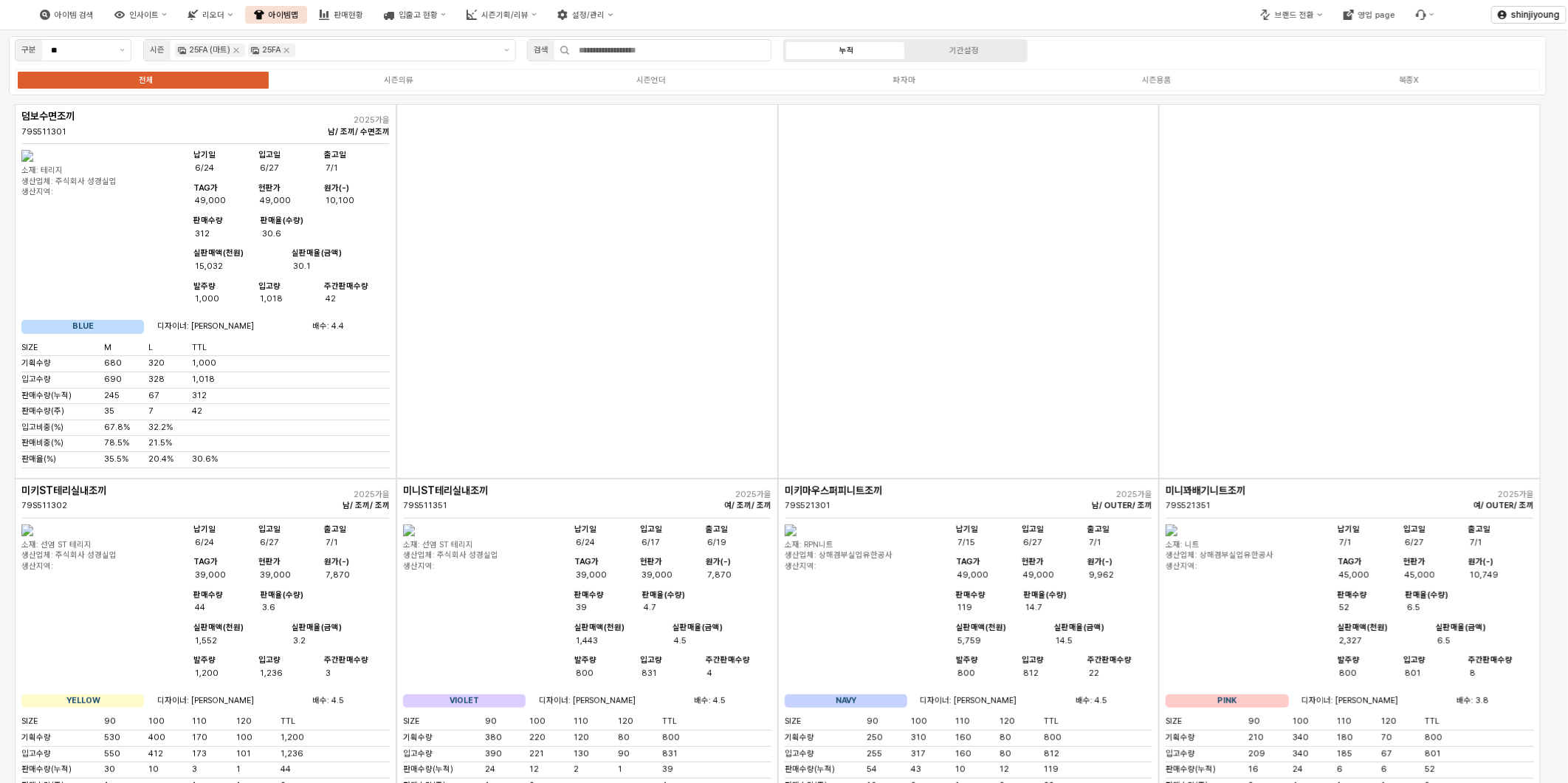
scroll to position [13065, 0]
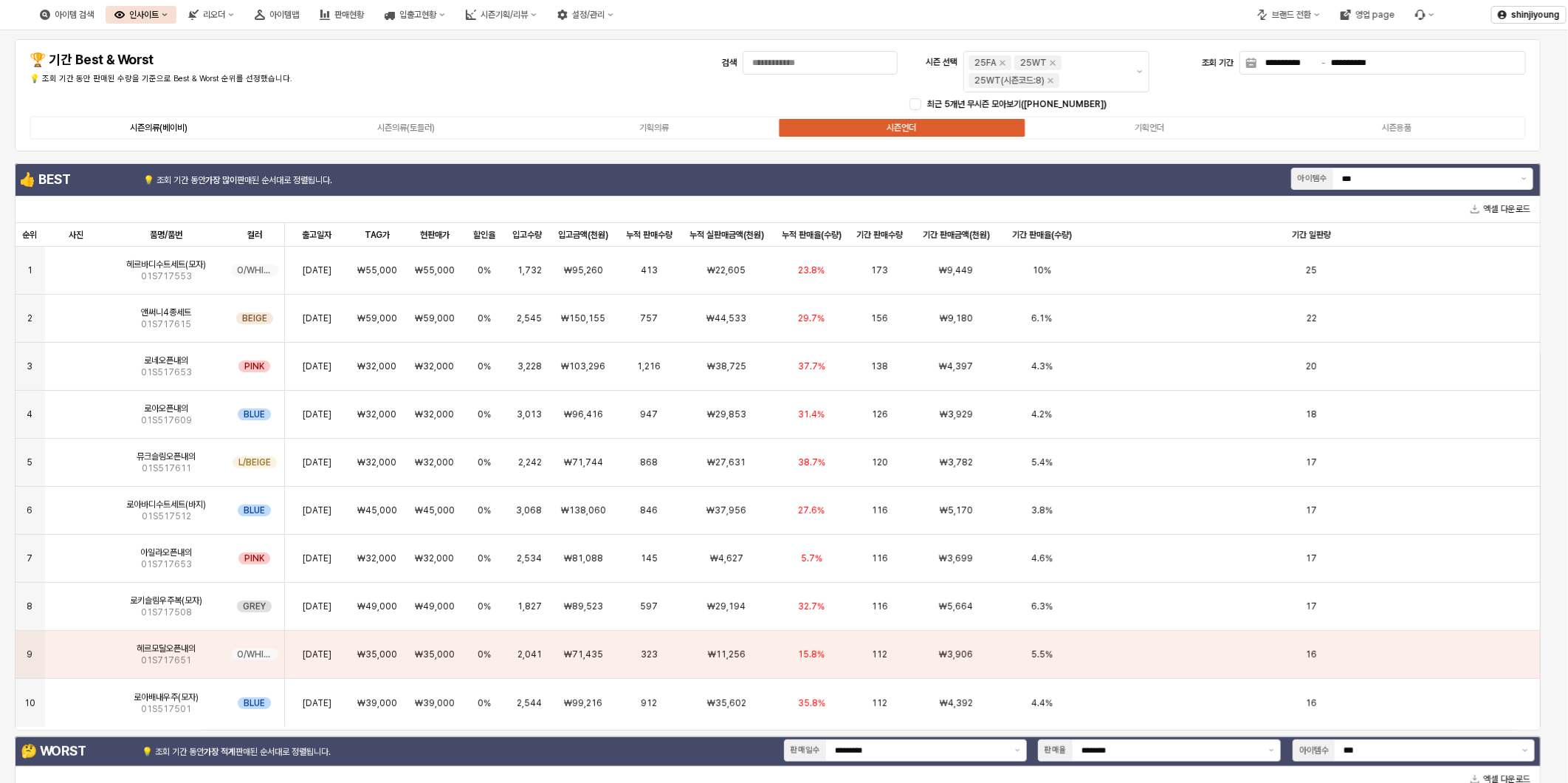
click at [165, 129] on div "시즌의류(베이비)" at bounding box center [159, 128] width 57 height 10
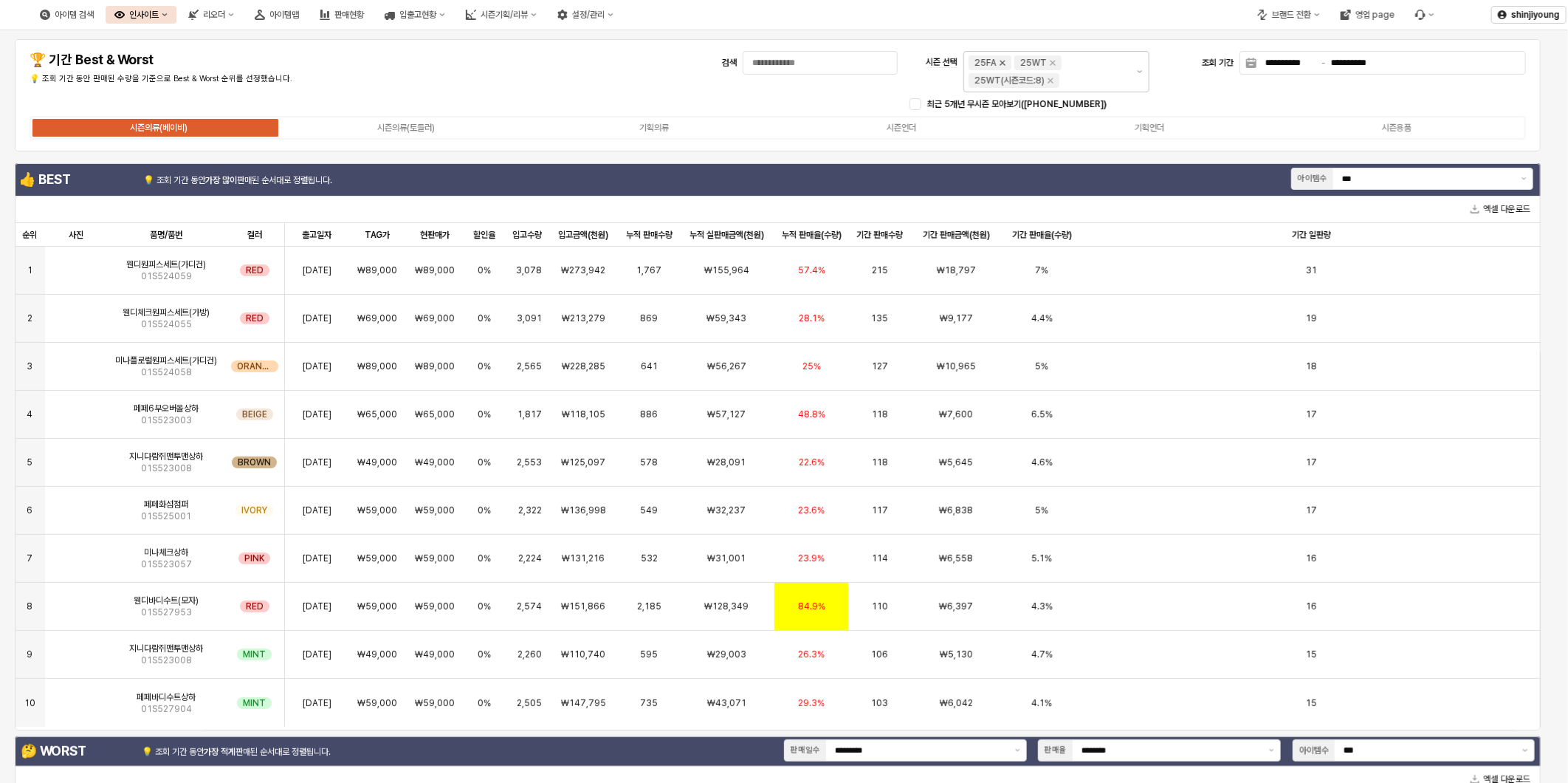
click at [1004, 62] on icon "Remove 25FA" at bounding box center [1003, 63] width 12 height 12
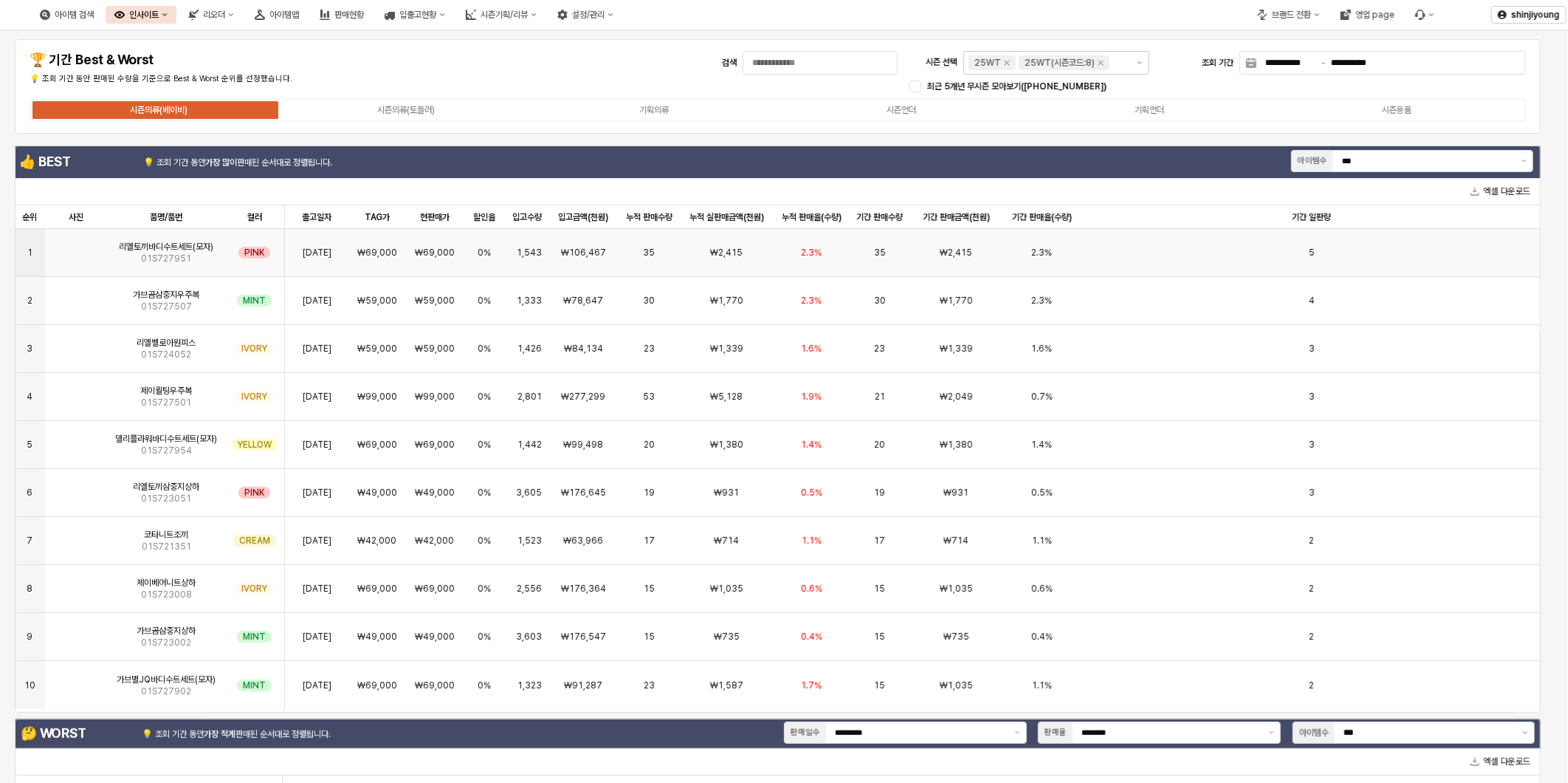
click at [76, 247] on img "App Frame" at bounding box center [76, 247] width 0 height 0
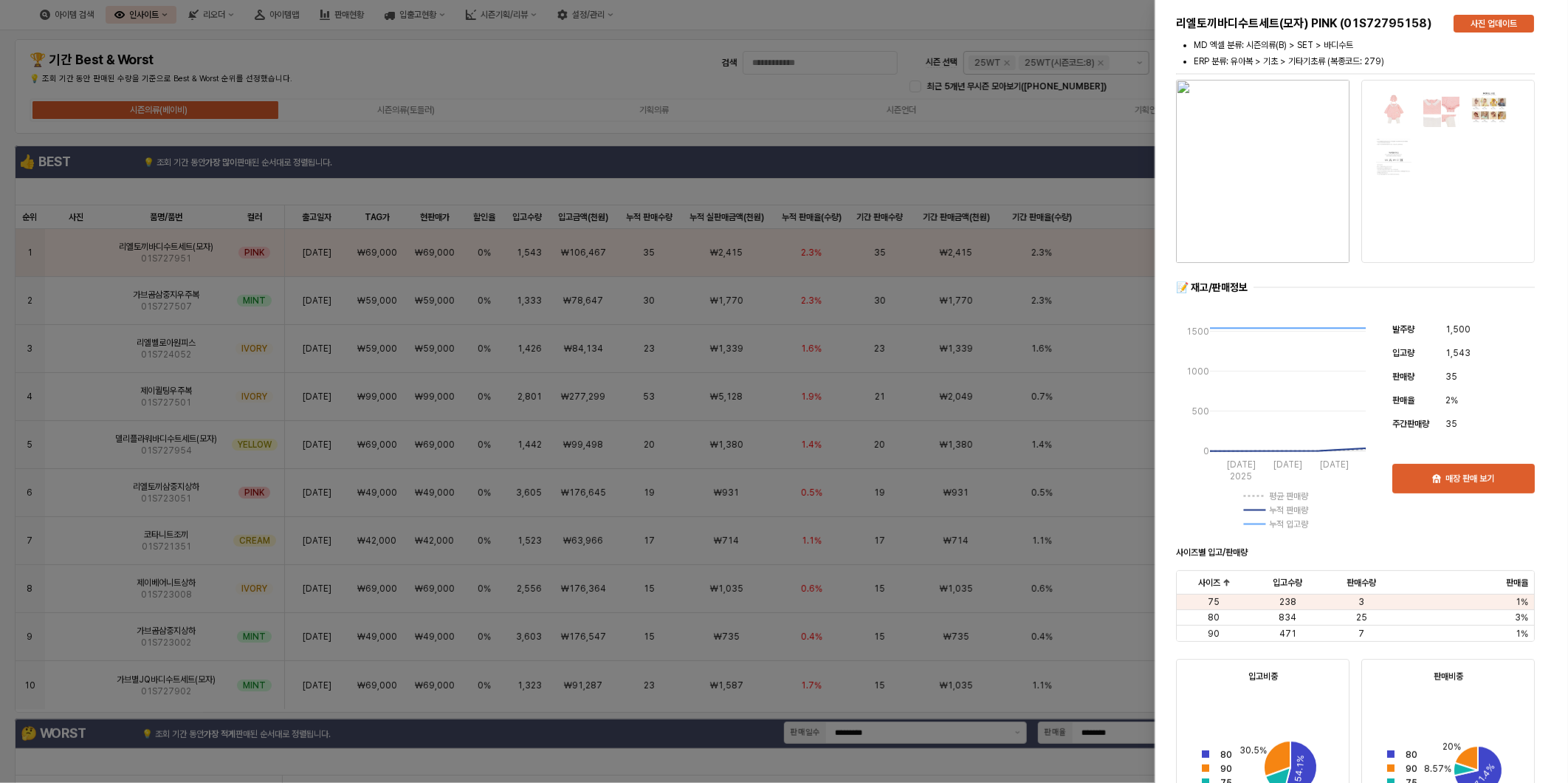
click at [1041, 262] on div at bounding box center [784, 392] width 1568 height 783
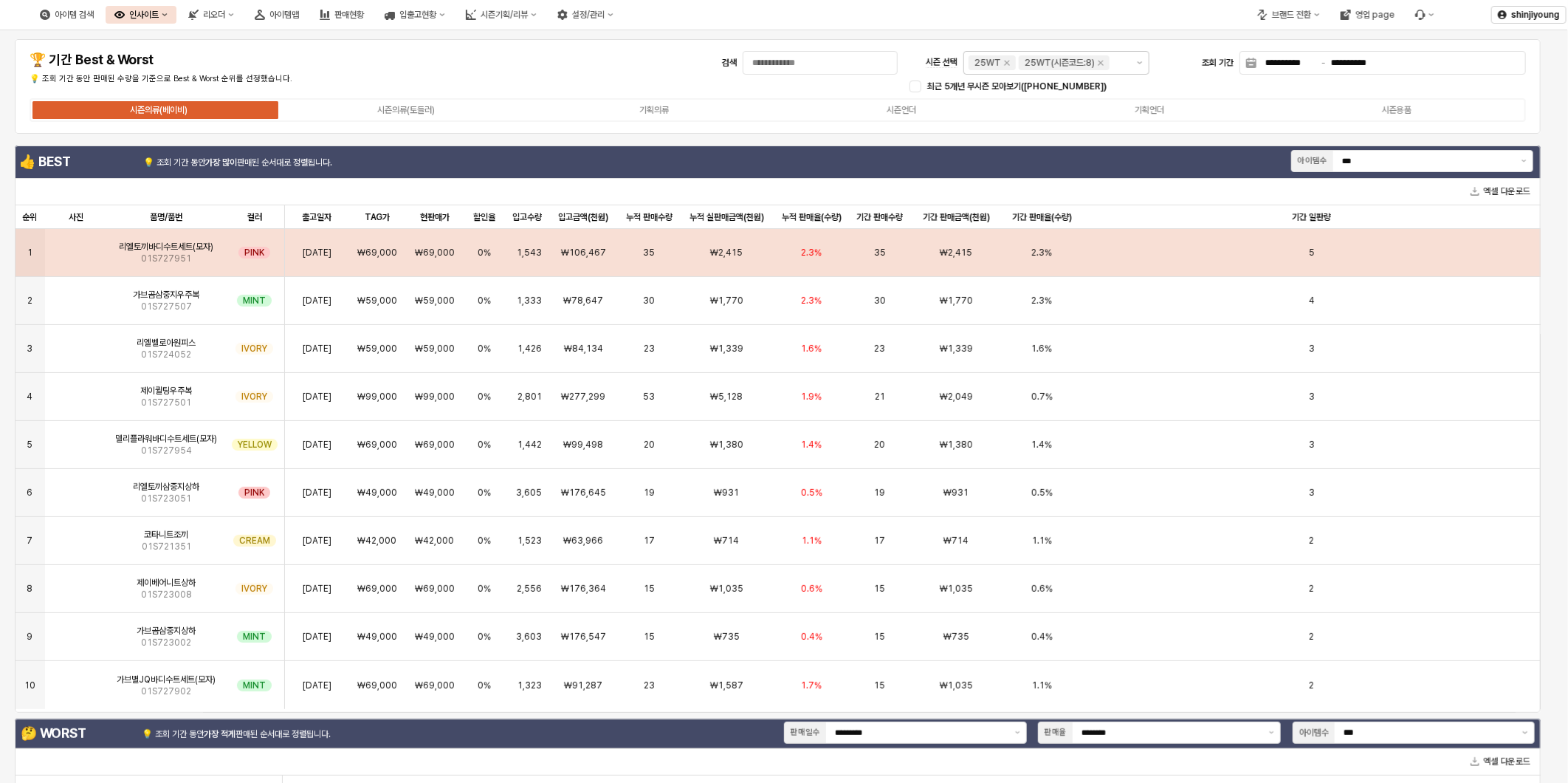
click at [76, 247] on img "App Frame" at bounding box center [76, 247] width 0 height 0
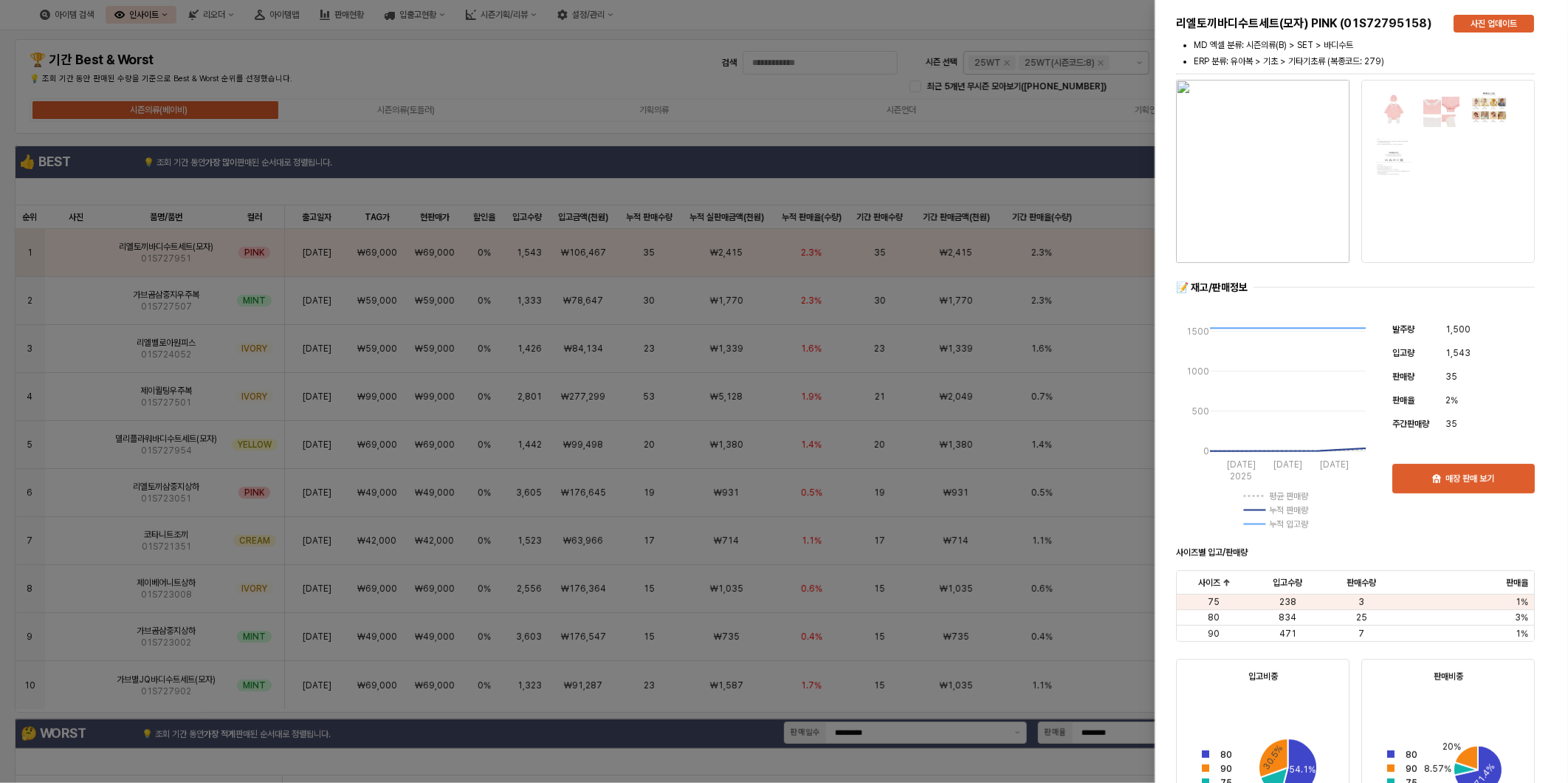
click at [862, 261] on div at bounding box center [784, 392] width 1568 height 783
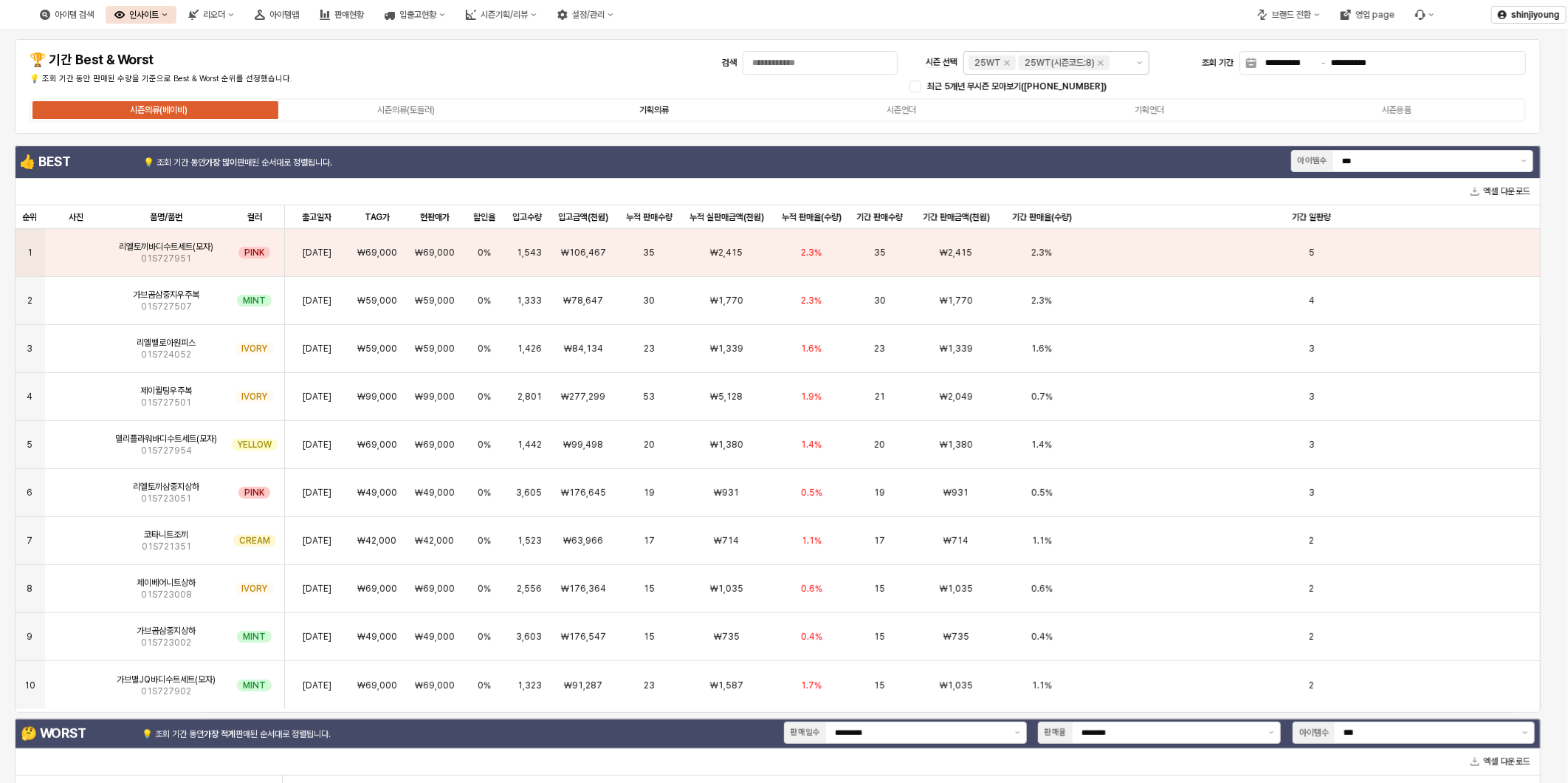
click at [661, 113] on div "기획의류" at bounding box center [654, 110] width 30 height 10
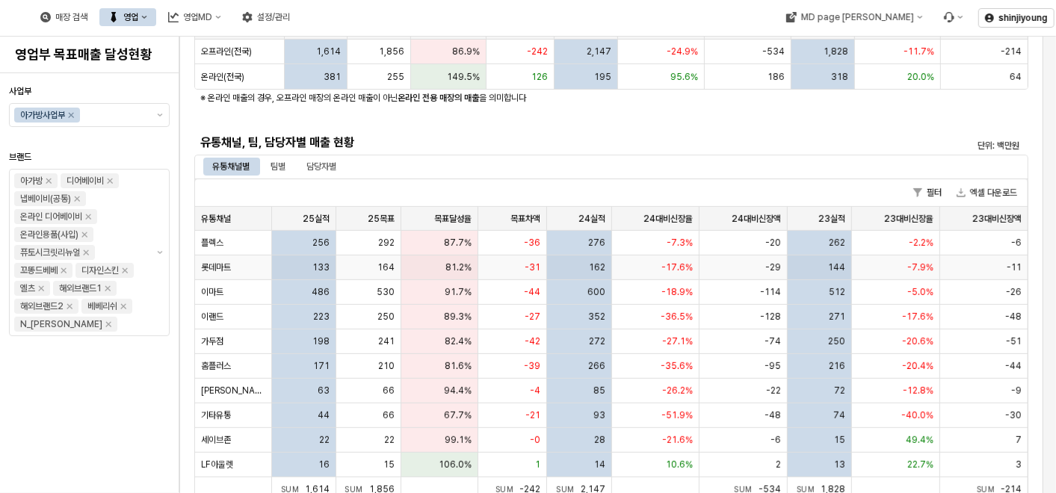
scroll to position [332, 0]
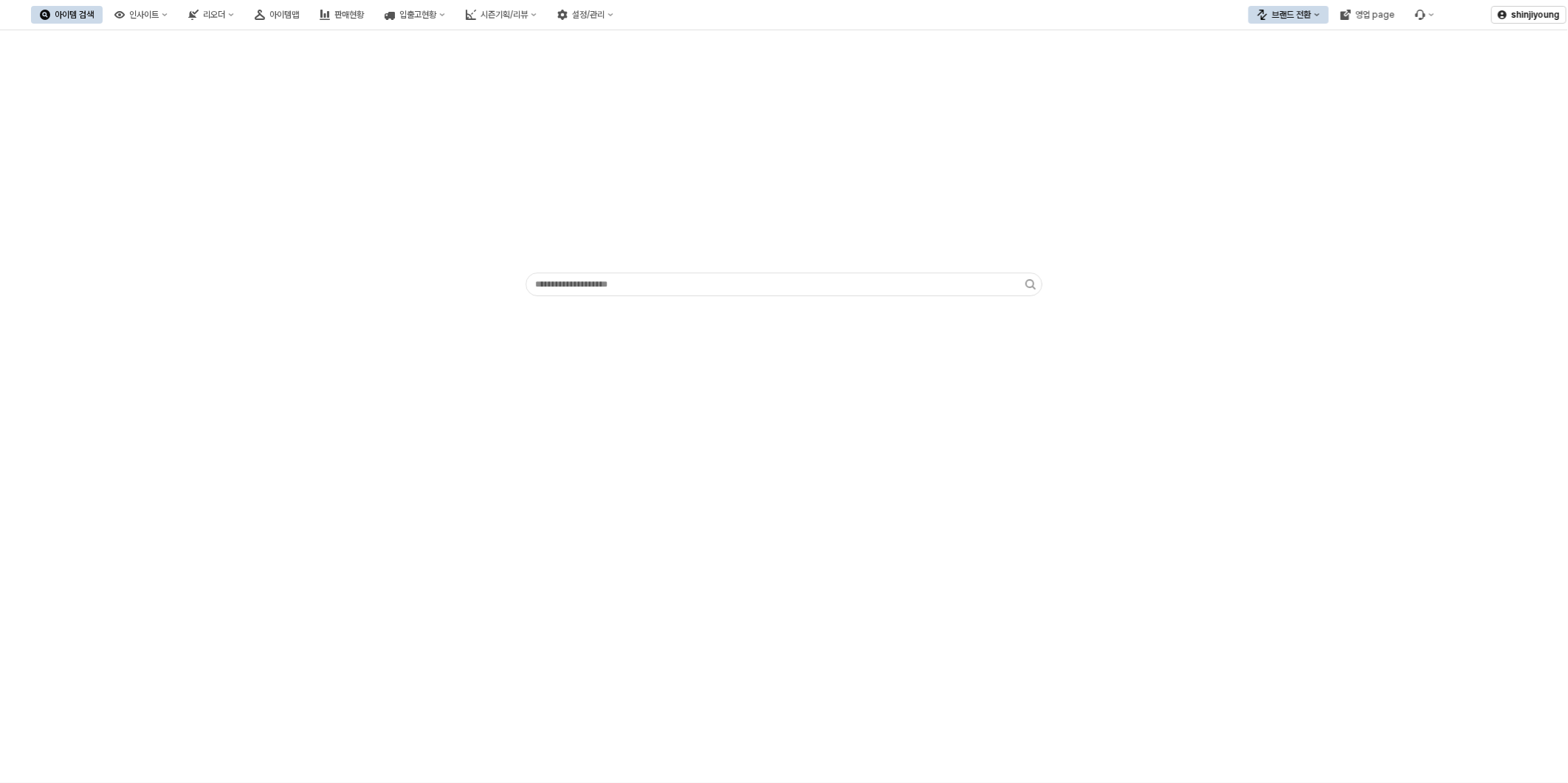
click at [244, 183] on div "App Frame" at bounding box center [784, 166] width 1550 height 260
click at [159, 13] on div "인사이트" at bounding box center [144, 15] width 30 height 10
click at [206, 116] on div "판매율 - 시즌" at bounding box center [219, 117] width 78 height 12
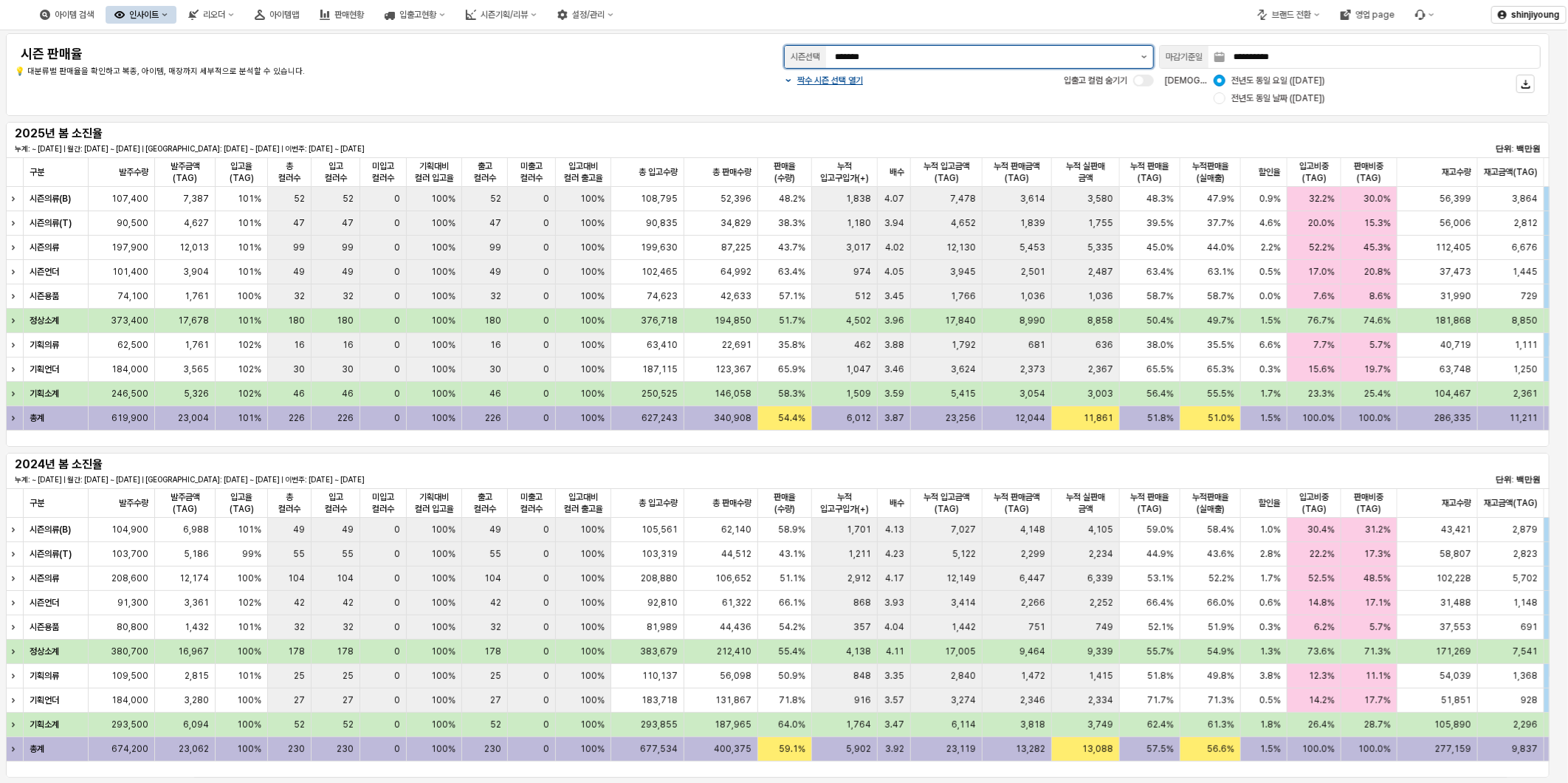
click at [1144, 56] on icon "제안 사항 표시" at bounding box center [1144, 56] width 5 height 3
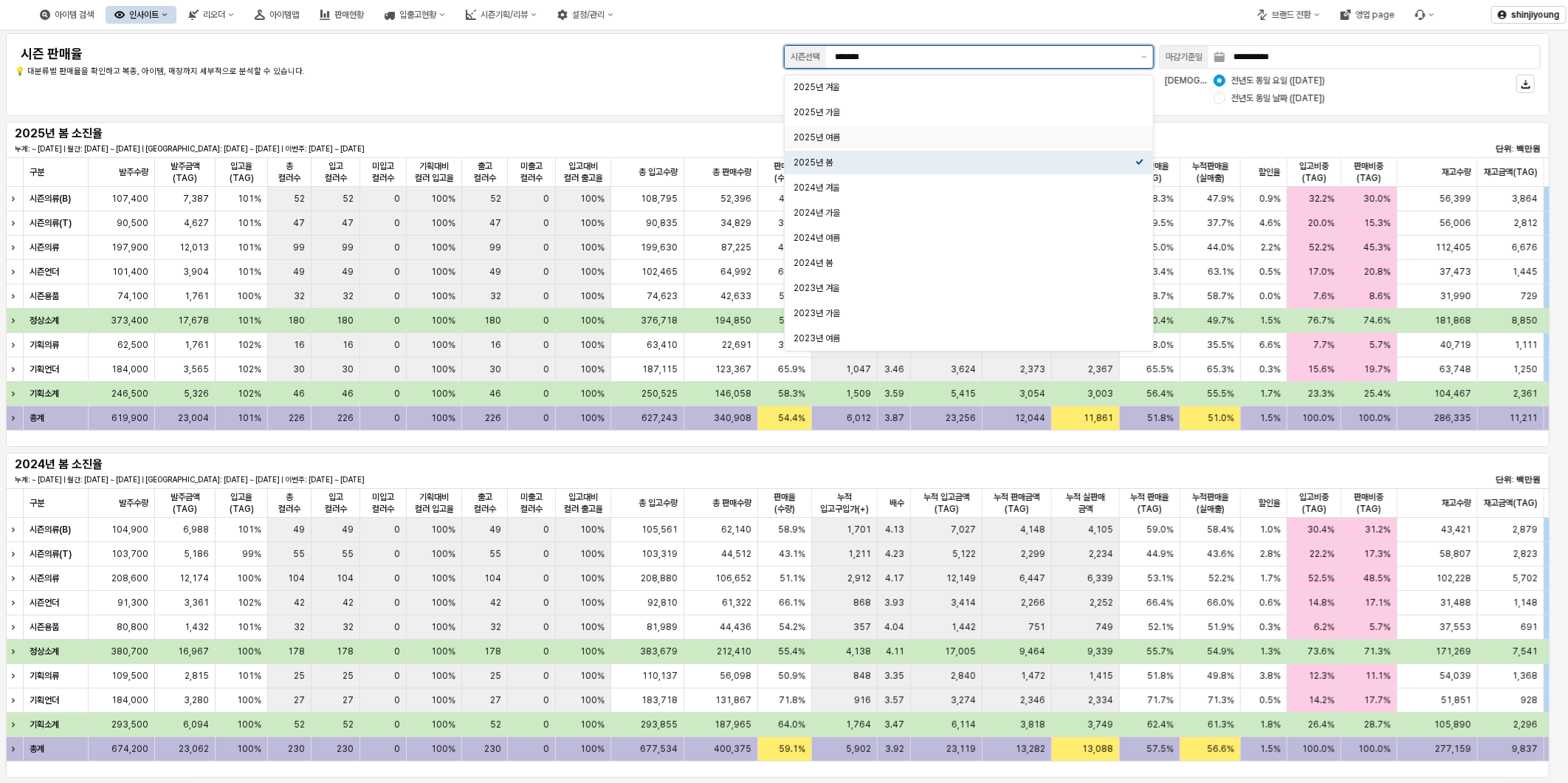
click at [859, 141] on div "2025년 여름" at bounding box center [964, 137] width 342 height 12
type input "********"
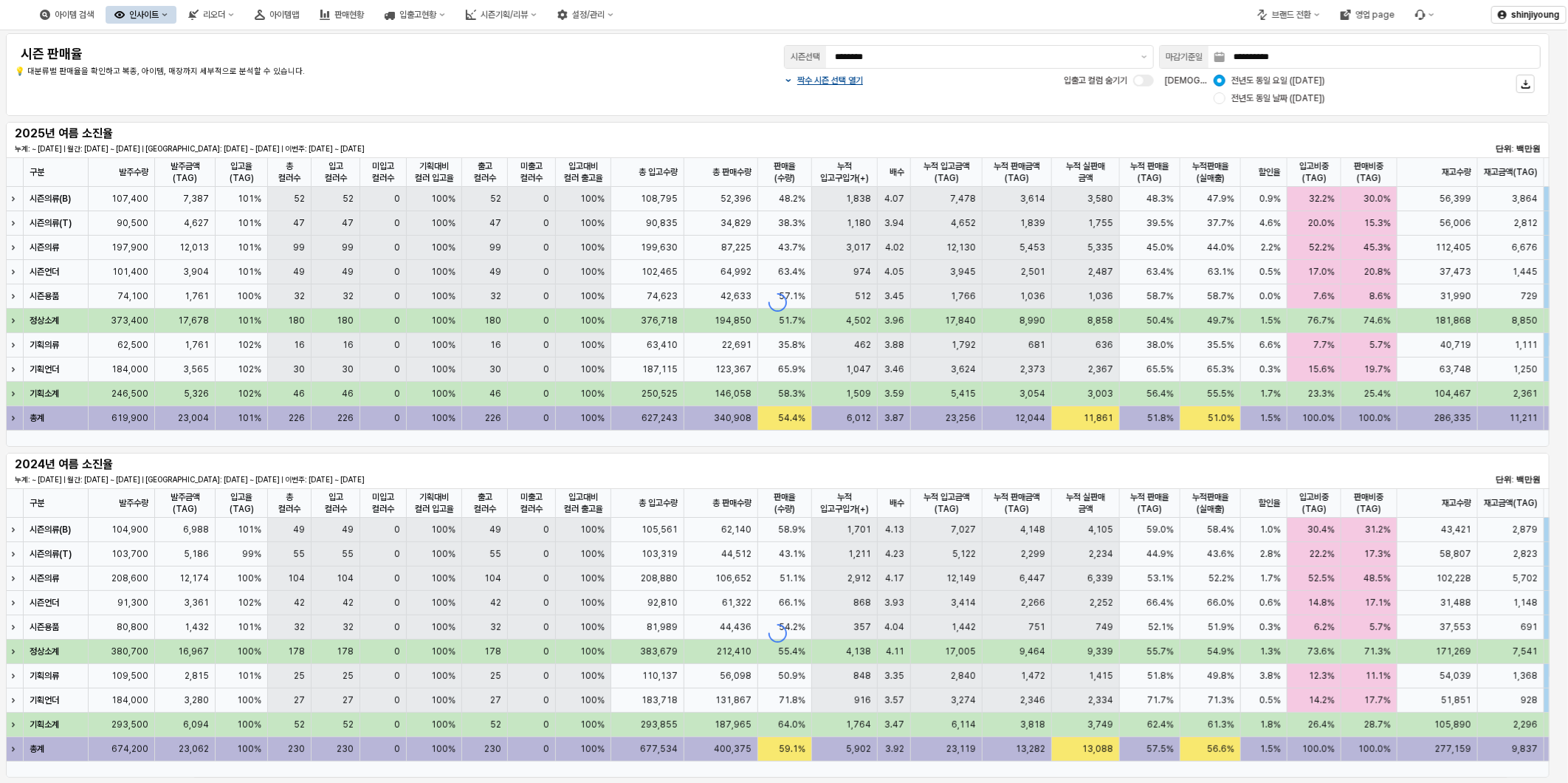
click at [483, 84] on div "**********" at bounding box center [778, 75] width 1526 height 65
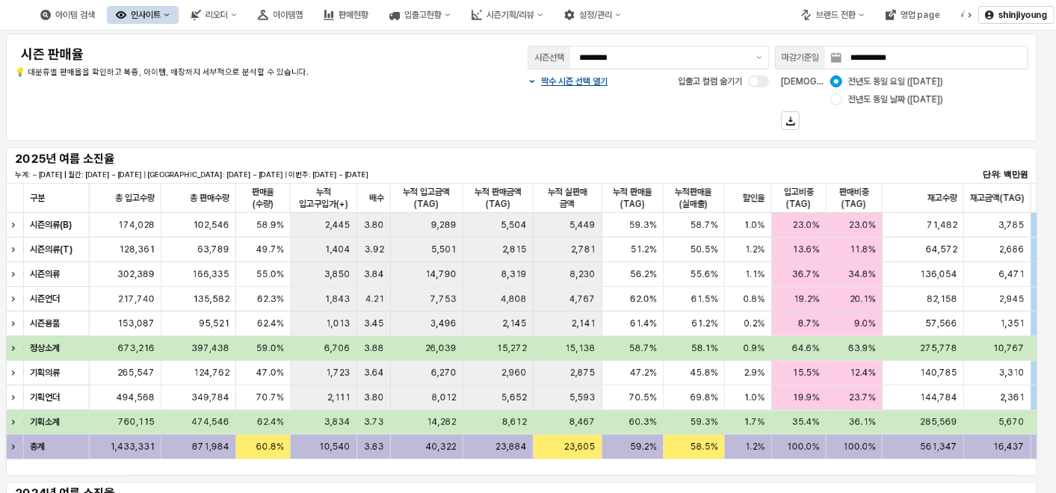
scroll to position [0, 463]
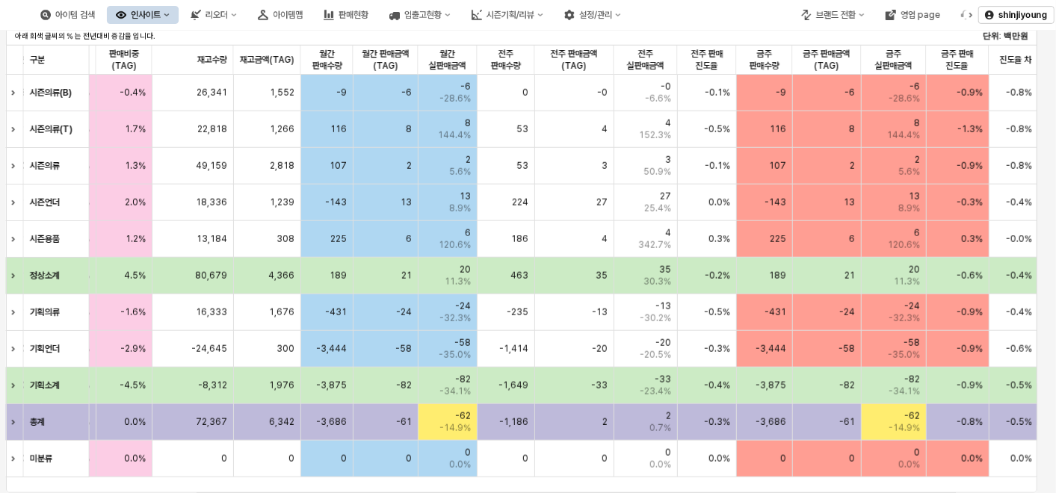
scroll to position [0, 1278]
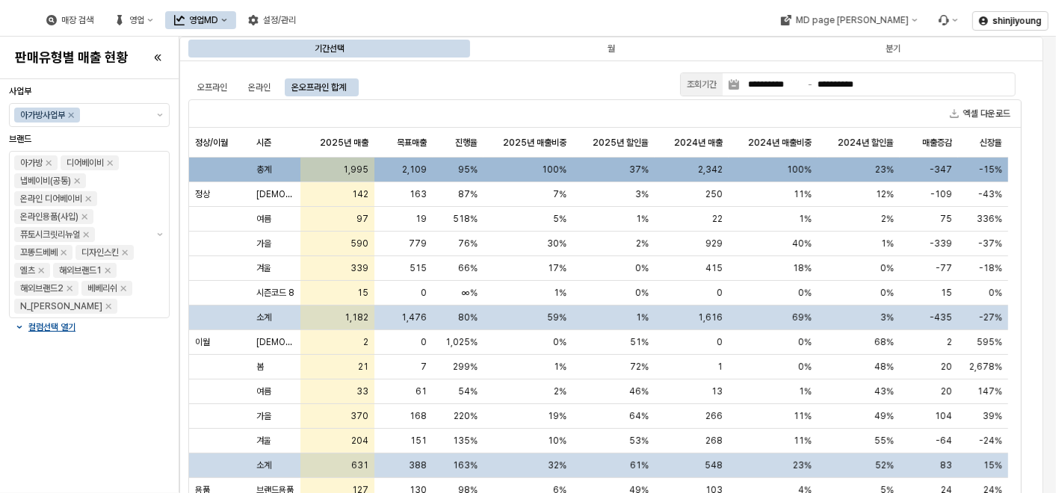
click at [218, 24] on div "영업MD" at bounding box center [203, 20] width 29 height 10
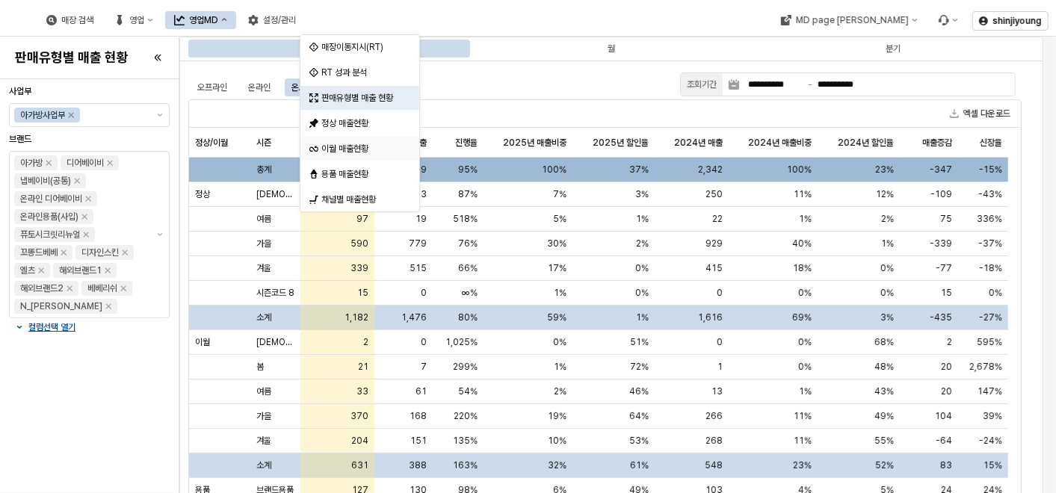
click at [343, 148] on div "이월 매출현황" at bounding box center [361, 149] width 80 height 12
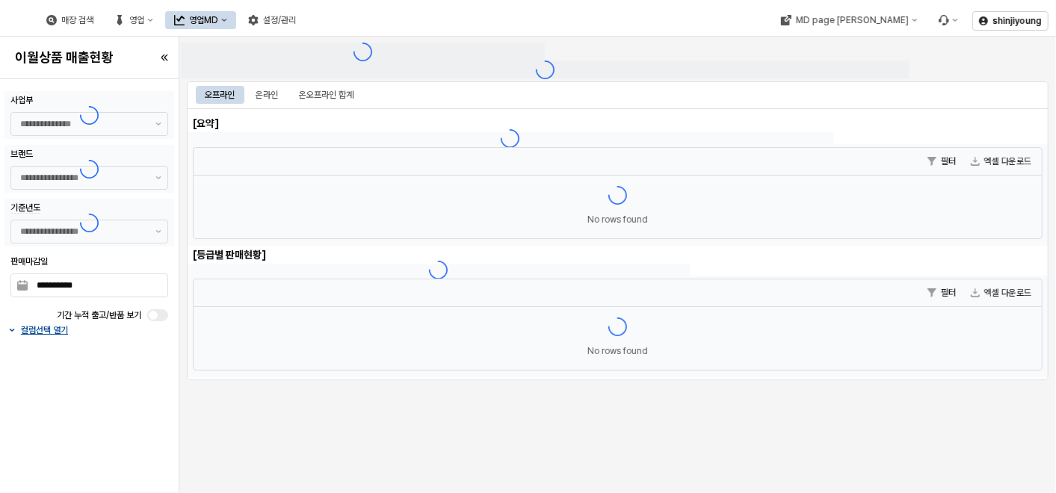
type input "******"
type input "***"
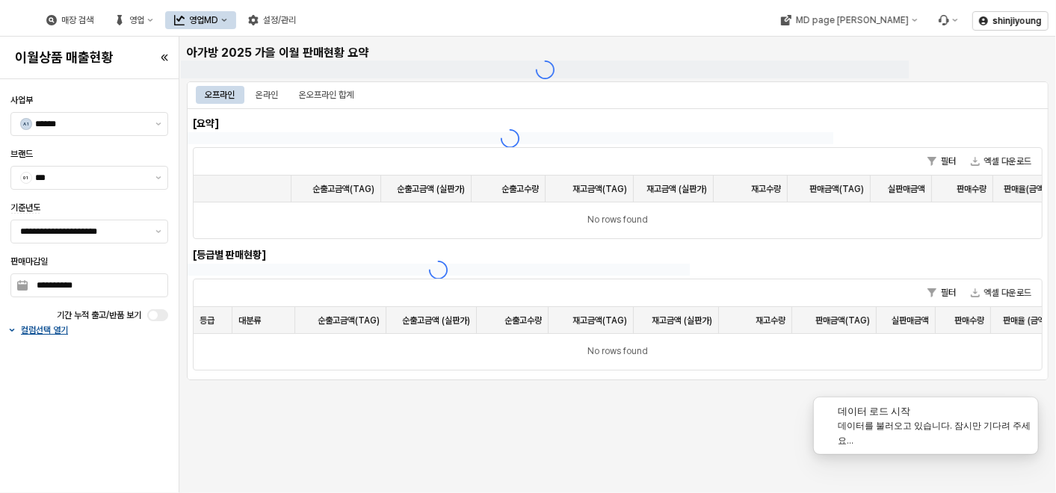
type input "**********"
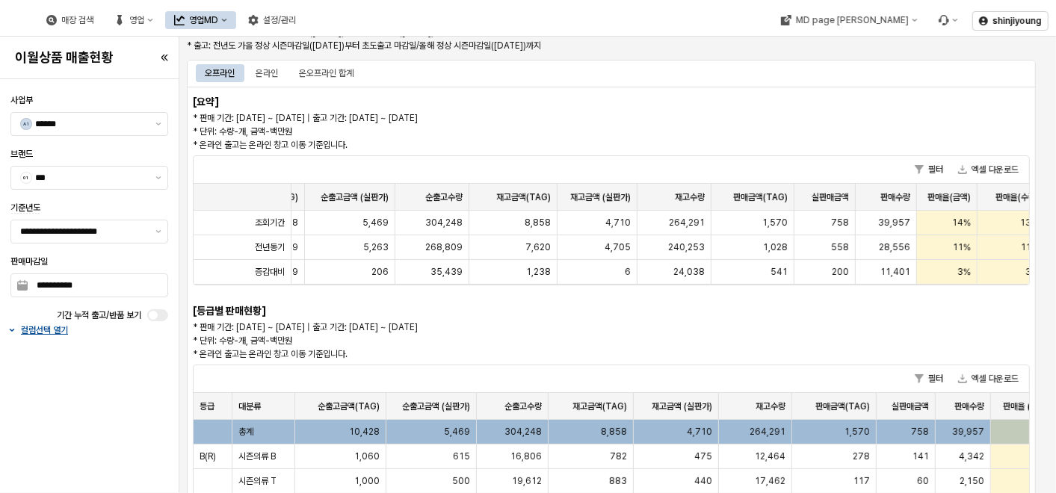
scroll to position [0, 77]
click at [276, 71] on div "온라인" at bounding box center [267, 73] width 22 height 18
click at [232, 73] on div "오프라인" at bounding box center [220, 73] width 30 height 18
click at [262, 75] on div "온라인" at bounding box center [267, 73] width 22 height 18
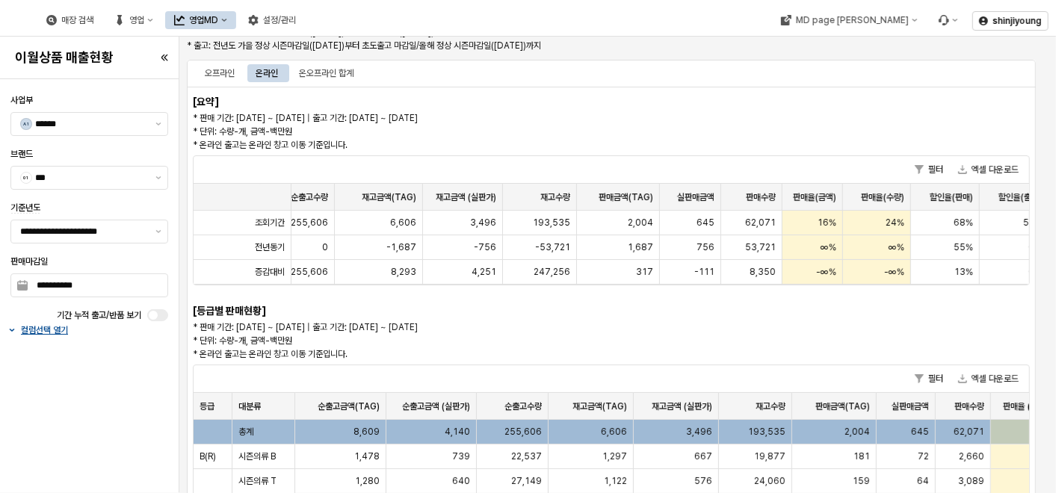
scroll to position [0, 211]
click at [341, 70] on div "온오프라인 합계" at bounding box center [326, 73] width 55 height 18
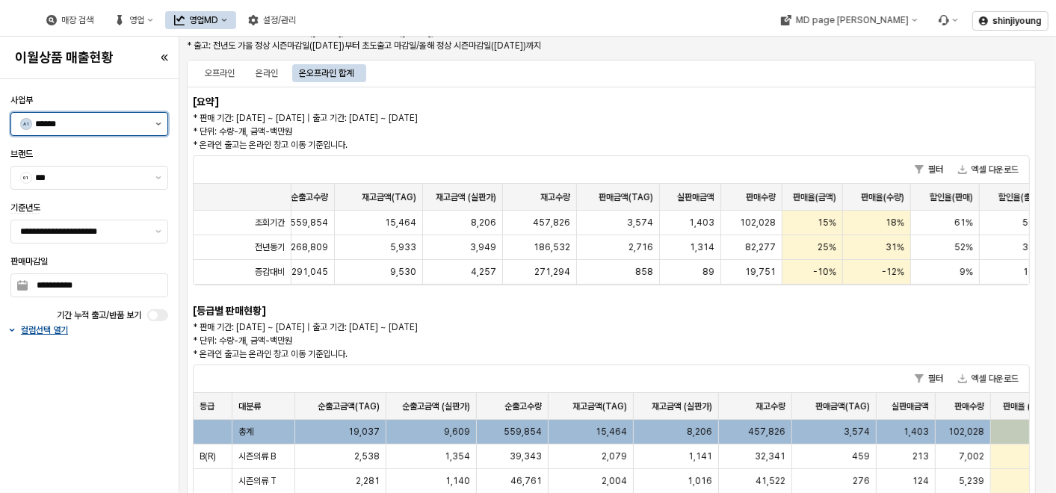
click at [159, 121] on button "제안 사항 표시" at bounding box center [158, 124] width 18 height 22
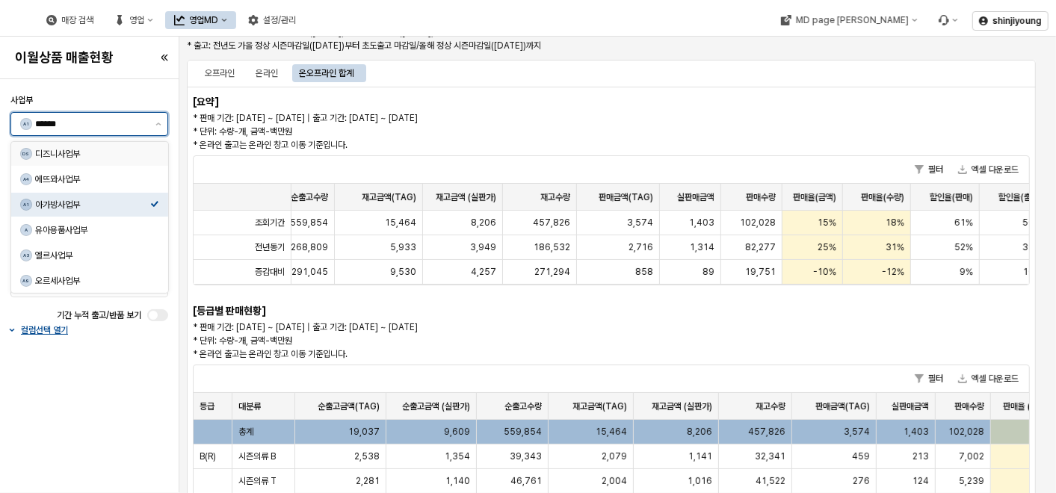
click at [102, 153] on div "디즈니사업부" at bounding box center [92, 154] width 115 height 12
type input "******"
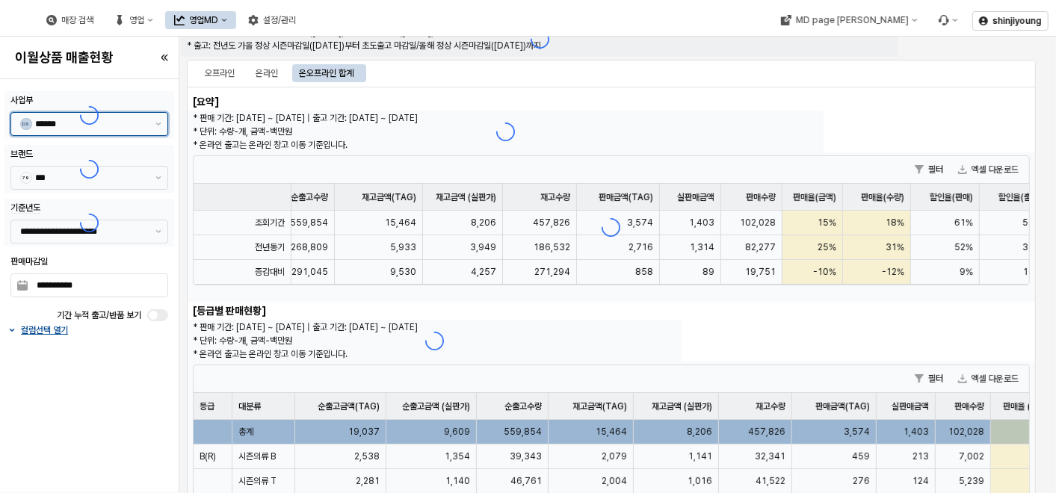
type input "******"
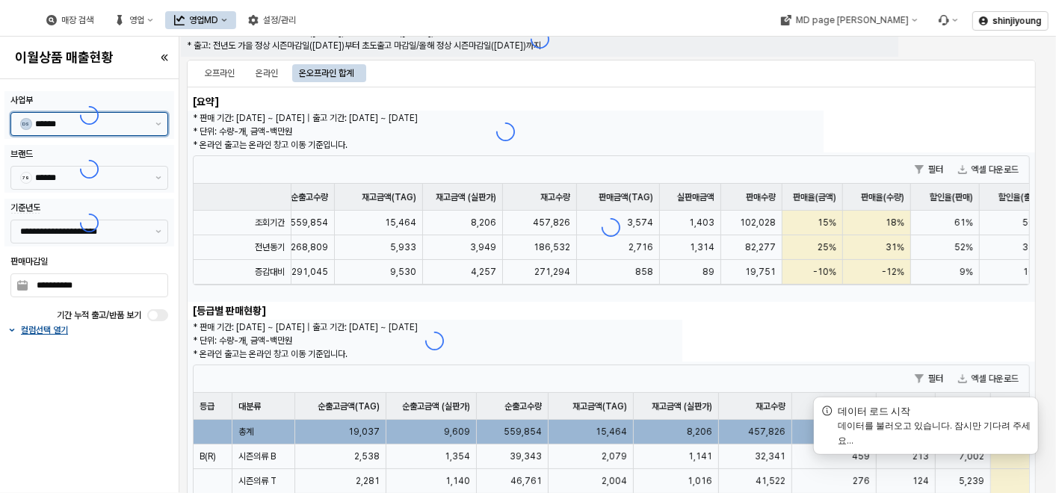
type input "**********"
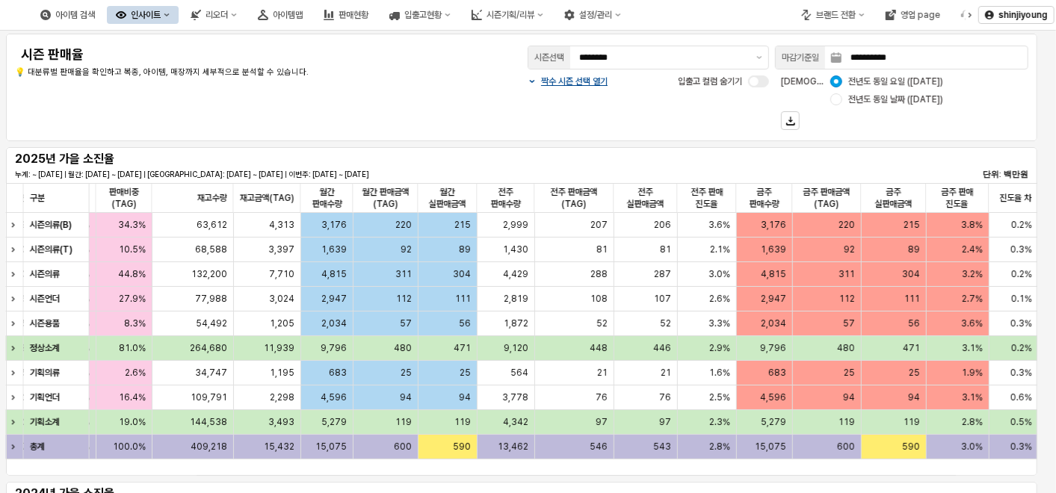
click at [471, 111] on div "**********" at bounding box center [521, 88] width 1013 height 90
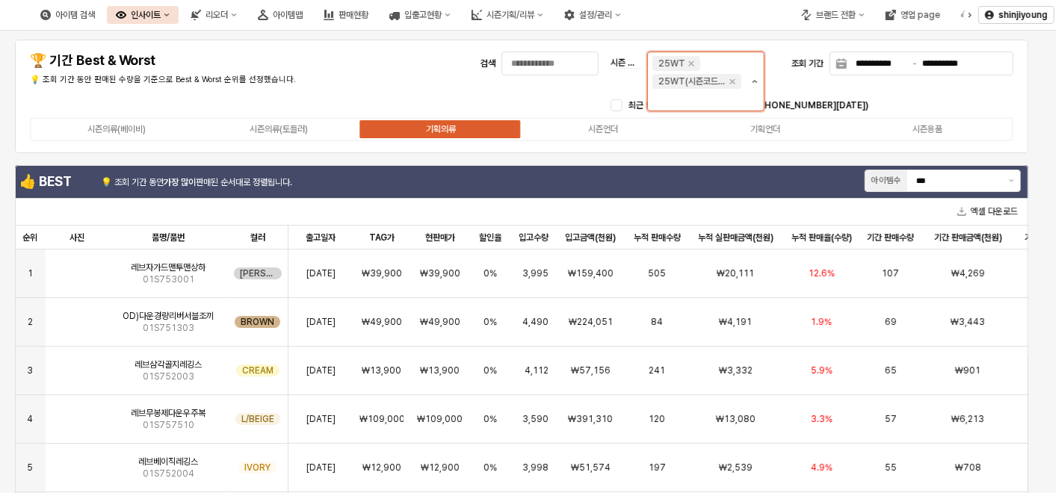
click at [755, 71] on button "제안 사항 표시" at bounding box center [755, 81] width 18 height 58
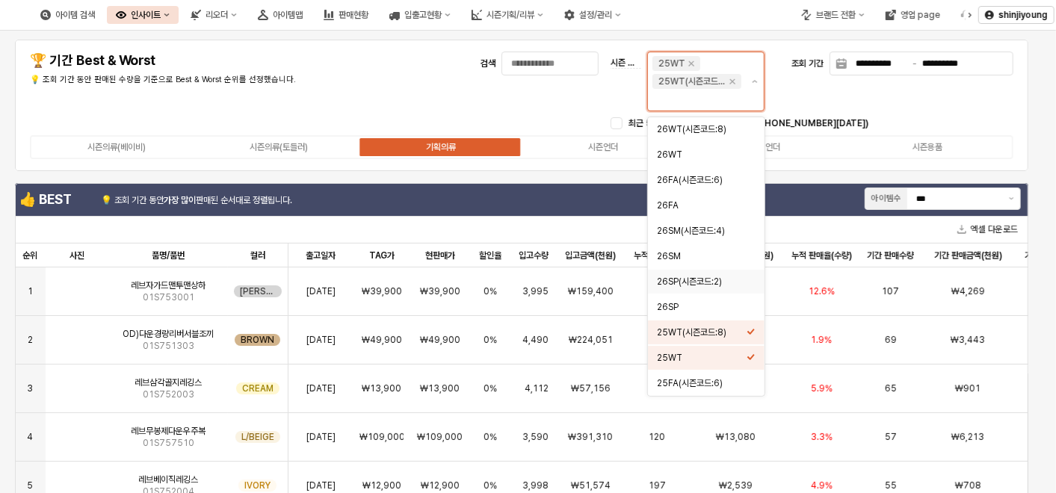
scroll to position [83, 0]
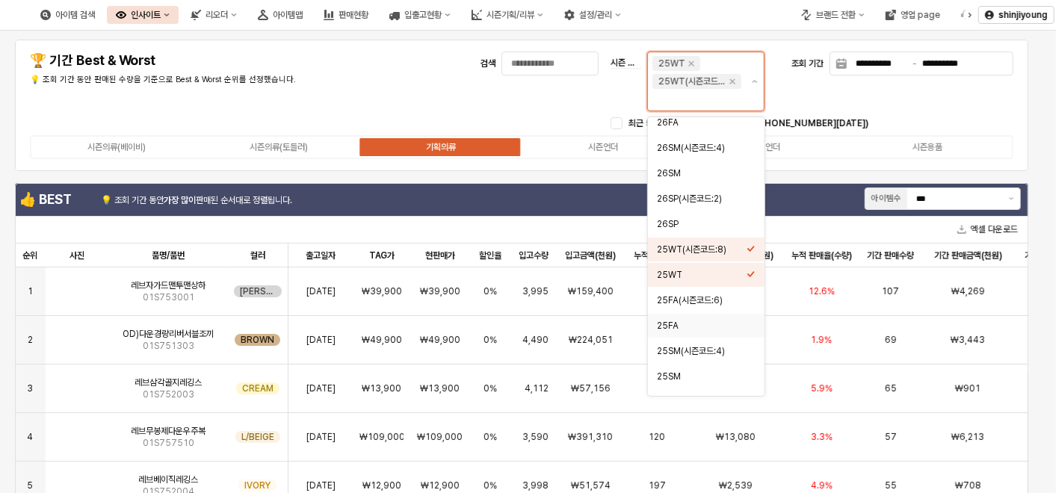
click at [670, 323] on div "25FA" at bounding box center [702, 326] width 90 height 12
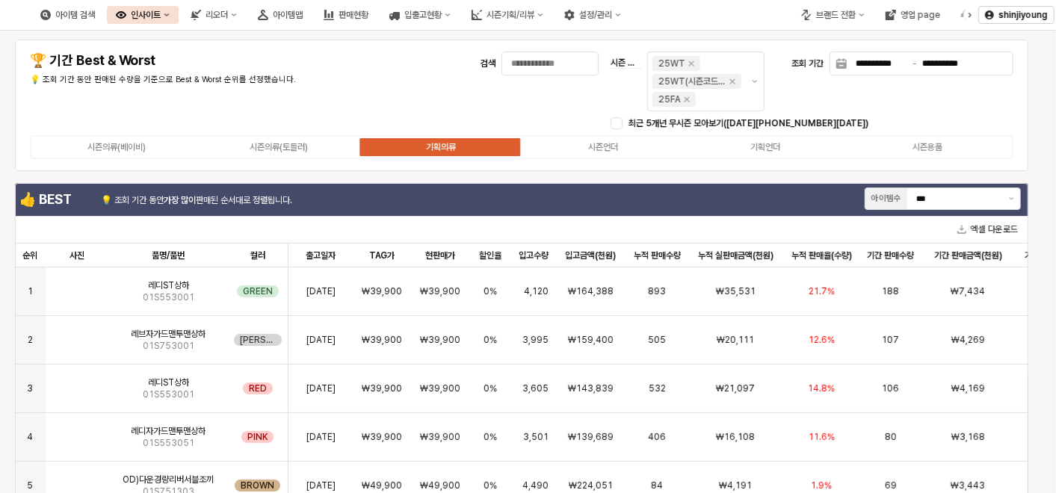
click at [369, 67] on div "**********" at bounding box center [521, 106] width 995 height 114
click at [105, 148] on div "시즌의류(베이비)" at bounding box center [116, 147] width 58 height 10
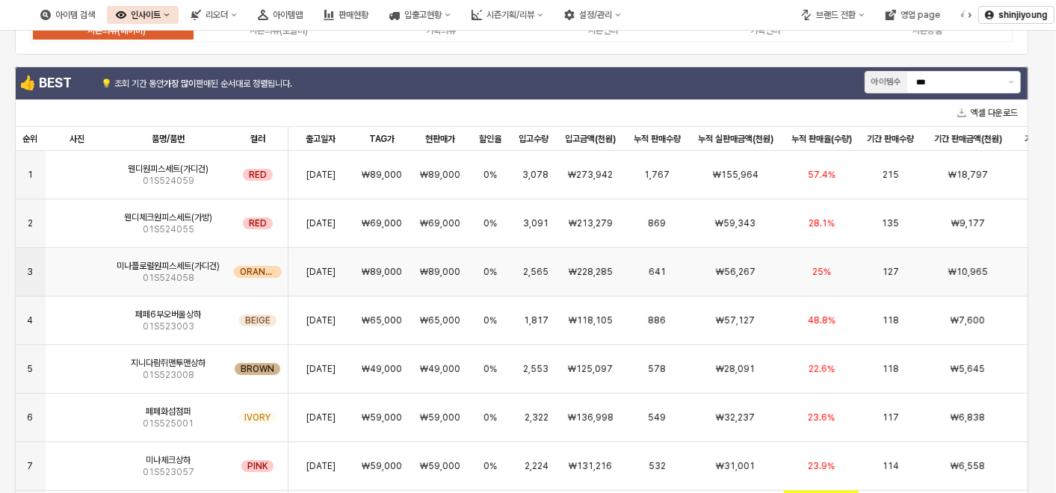
scroll to position [71, 0]
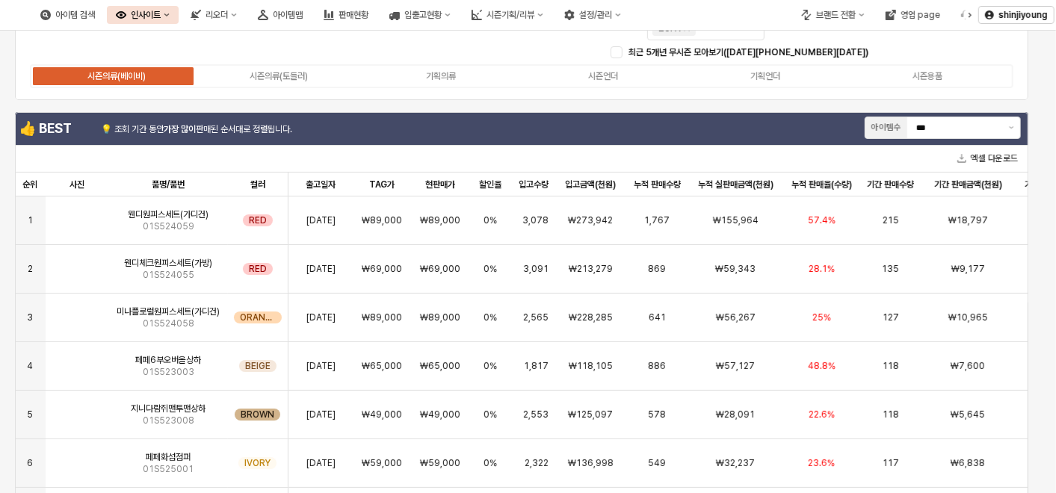
click at [274, 64] on div "시즌의류(베이비) 시즌의류(토들러) 기획의류 시즌언더 기획언더 시즌용품" at bounding box center [521, 76] width 983 height 24
click at [276, 75] on div "시즌의류(토들러)" at bounding box center [279, 76] width 58 height 10
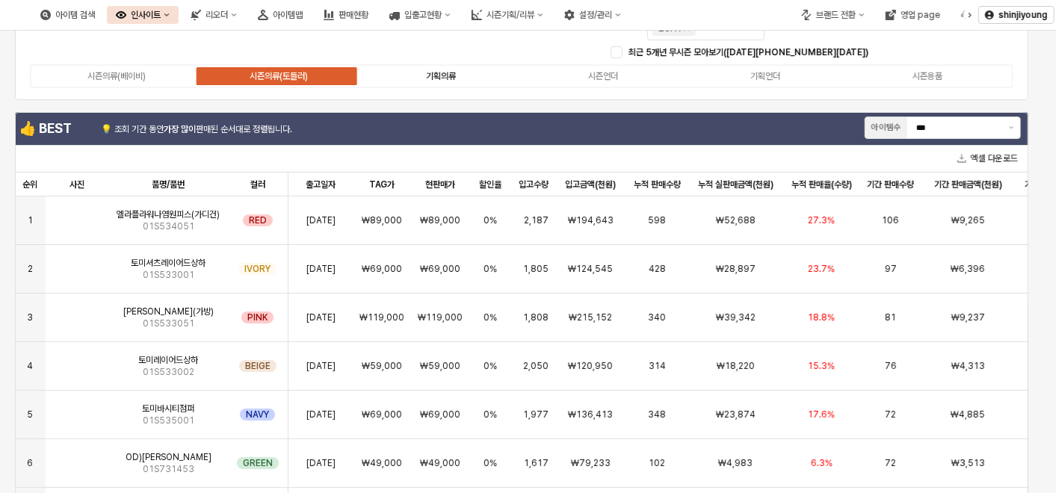
click at [441, 72] on div "기획의류" at bounding box center [441, 76] width 30 height 10
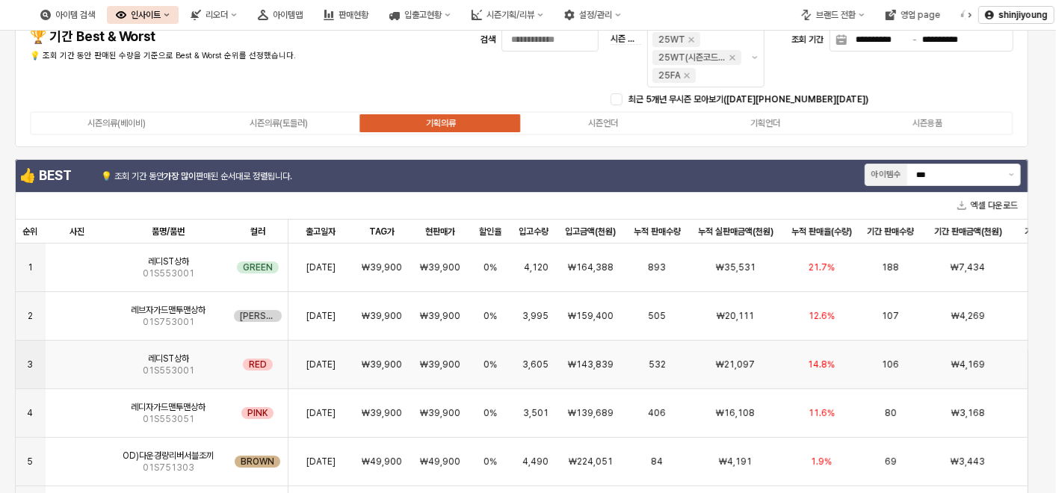
scroll to position [0, 0]
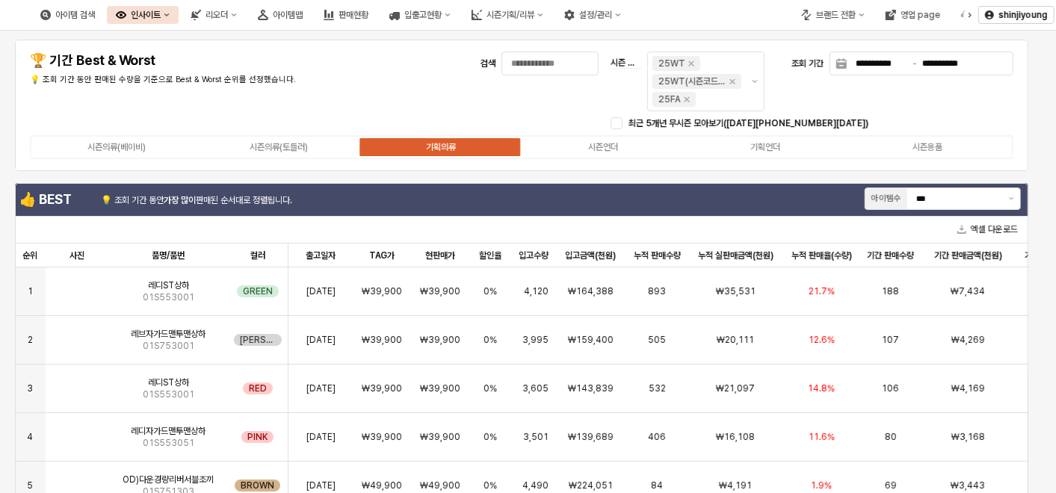
click at [608, 134] on div "시즌의류(베이비) 시즌의류(토들러) 기획의류 시즌언더 기획언더 시즌용품" at bounding box center [521, 147] width 995 height 30
click at [606, 149] on div "시즌언더" at bounding box center [603, 147] width 30 height 10
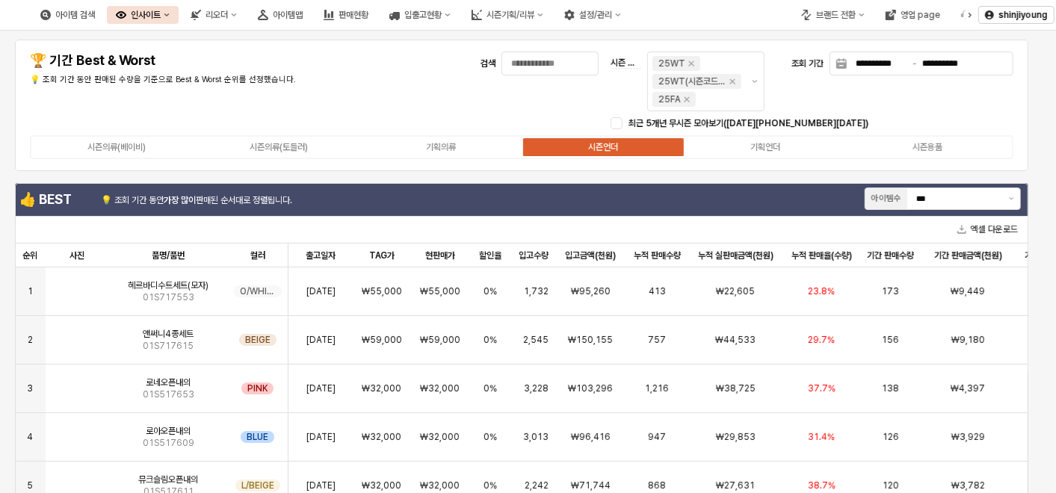
click at [762, 137] on div "시즌의류(베이비) 시즌의류(토들러) 기획의류 시즌언더 기획언더 시즌용품" at bounding box center [521, 147] width 983 height 24
click at [762, 149] on div "기획언더" at bounding box center [765, 147] width 30 height 10
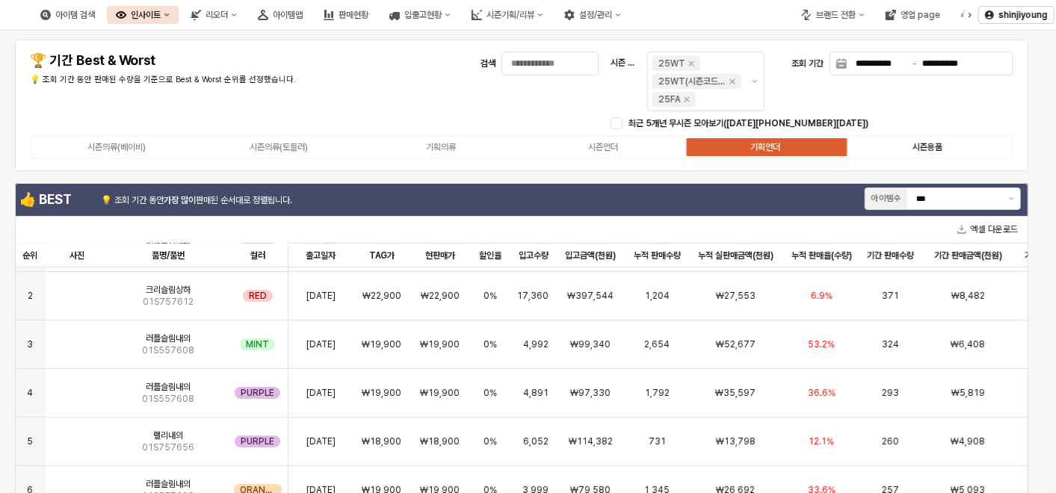
click at [933, 145] on div "시즌용품" at bounding box center [927, 147] width 30 height 10
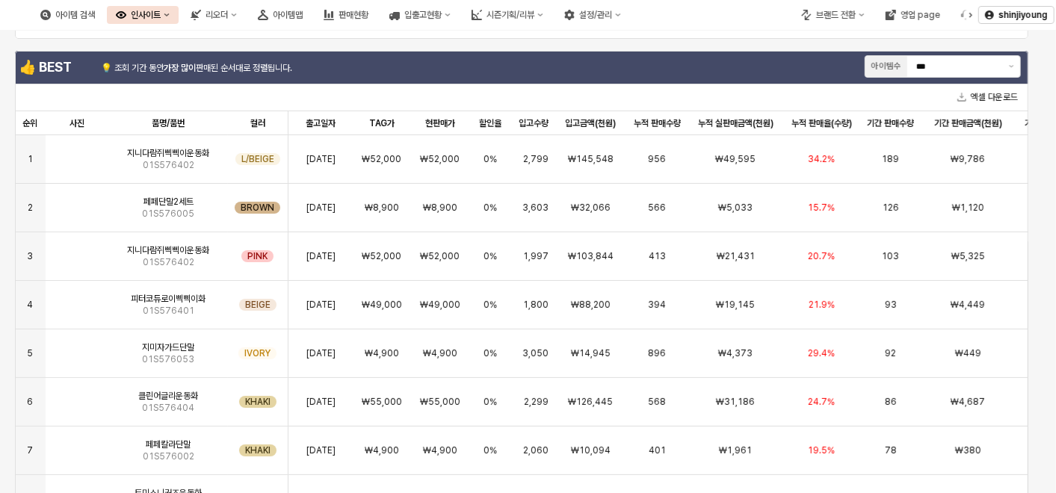
scroll to position [132, 0]
